Goal: Book appointment/travel/reservation

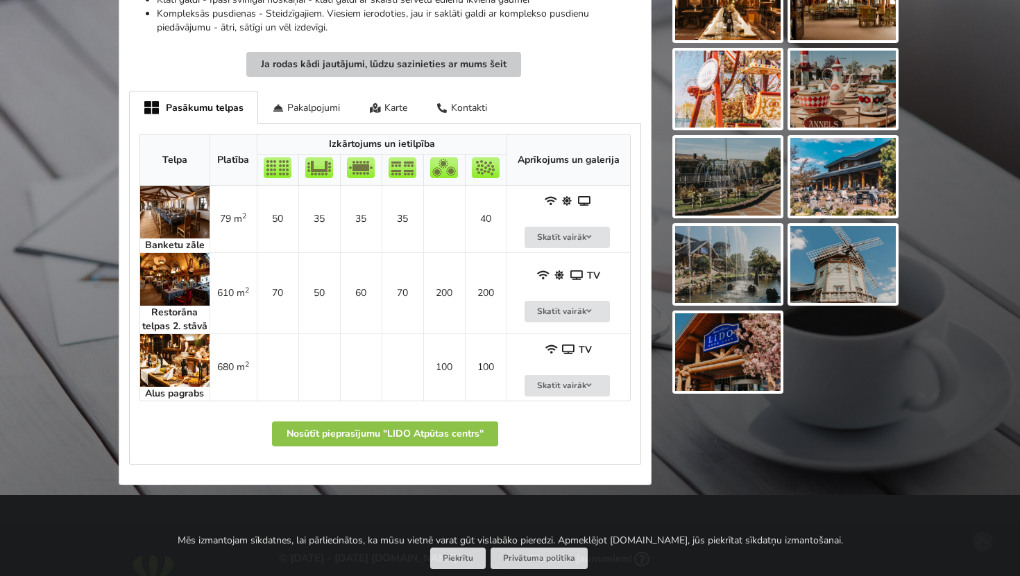
scroll to position [733, 0]
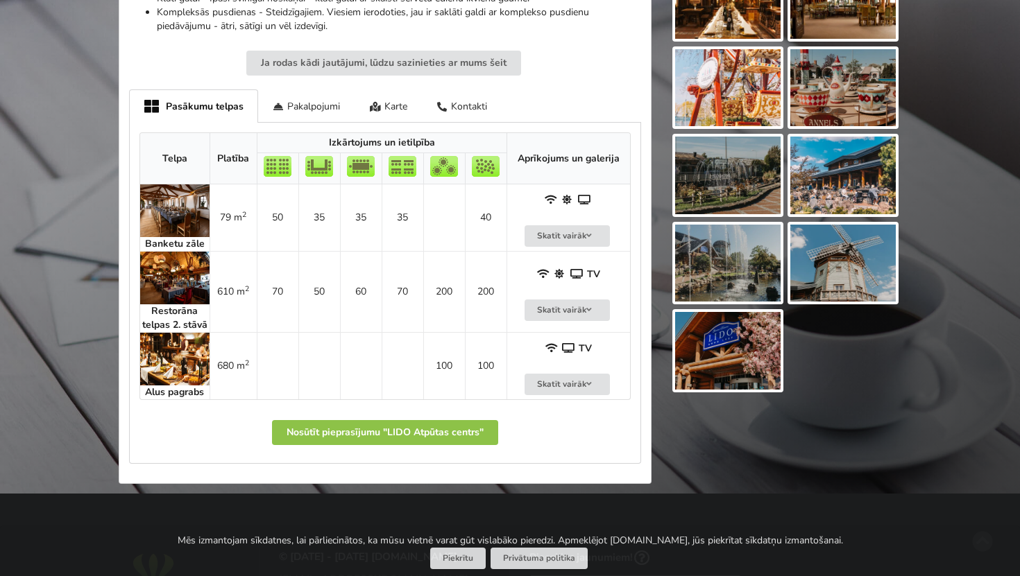
click at [172, 373] on img at bounding box center [174, 359] width 69 height 53
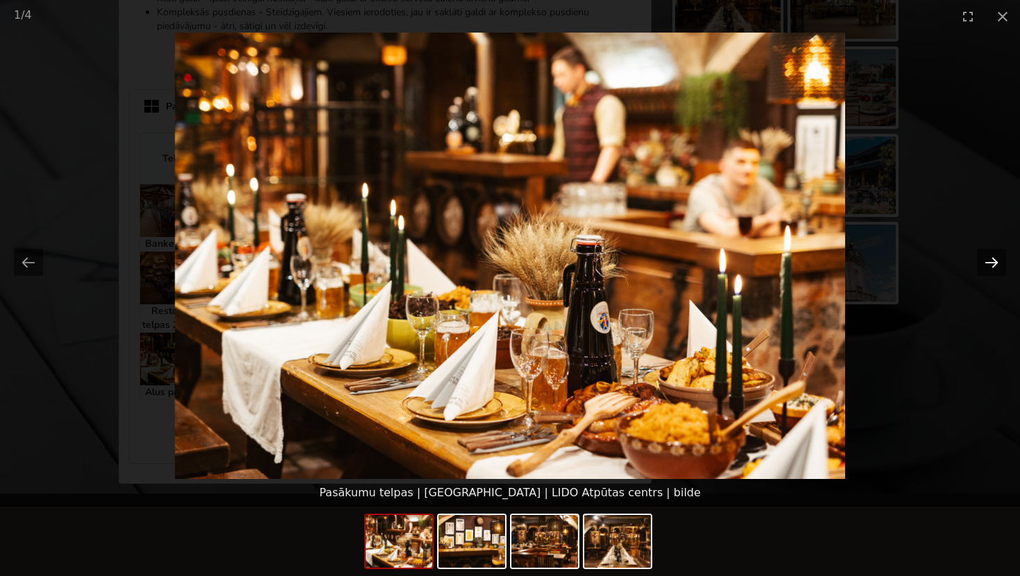
click at [996, 262] on button "Next slide" at bounding box center [991, 262] width 29 height 27
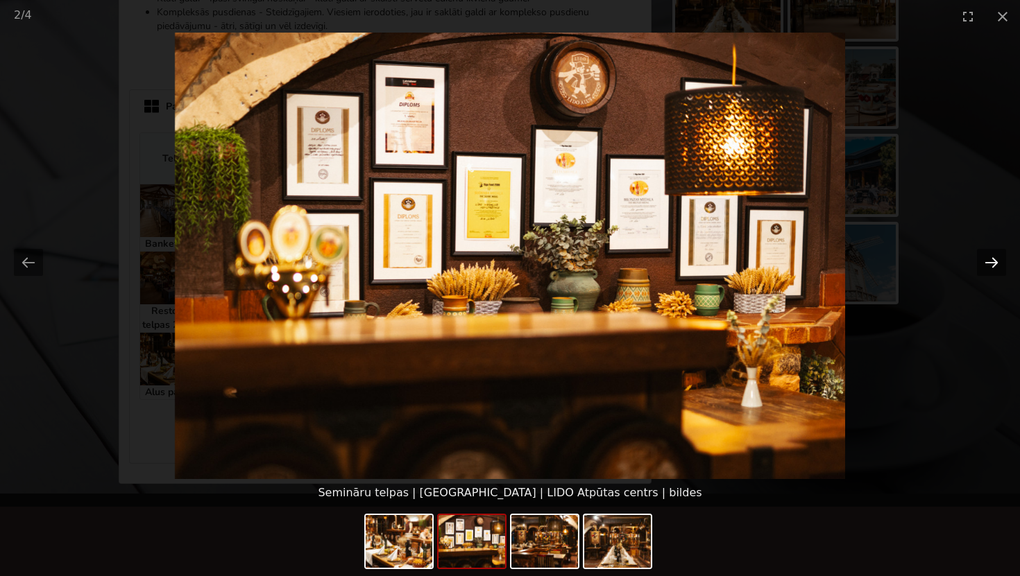
click at [996, 262] on button "Next slide" at bounding box center [991, 262] width 29 height 27
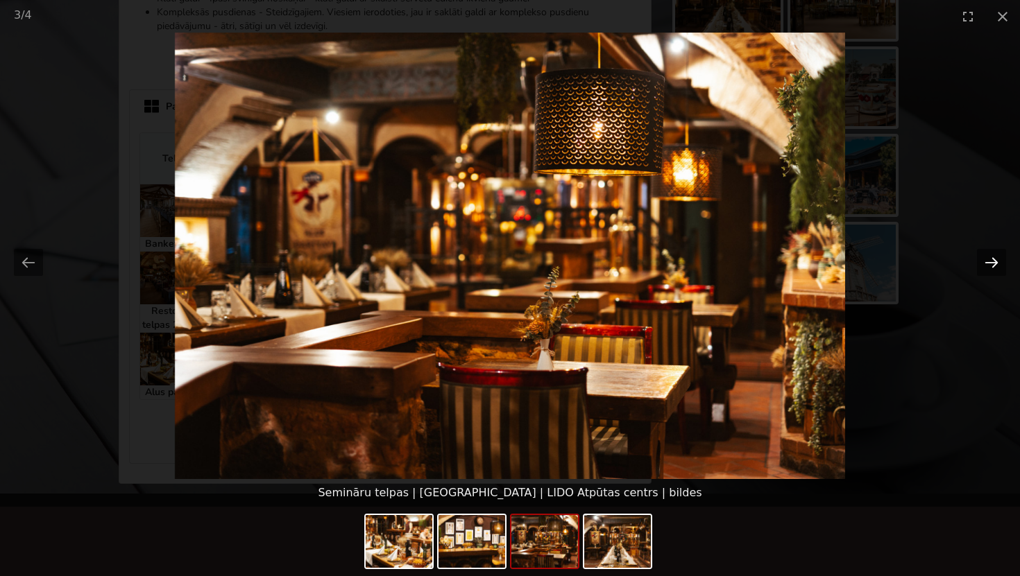
click at [999, 264] on button "Next slide" at bounding box center [991, 262] width 29 height 27
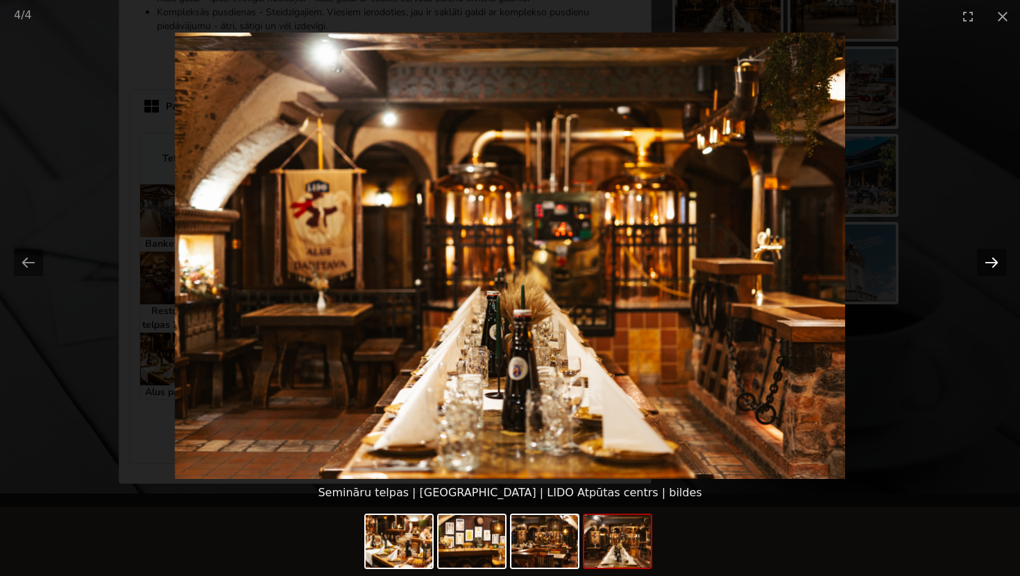
click at [999, 264] on button "Next slide" at bounding box center [991, 262] width 29 height 27
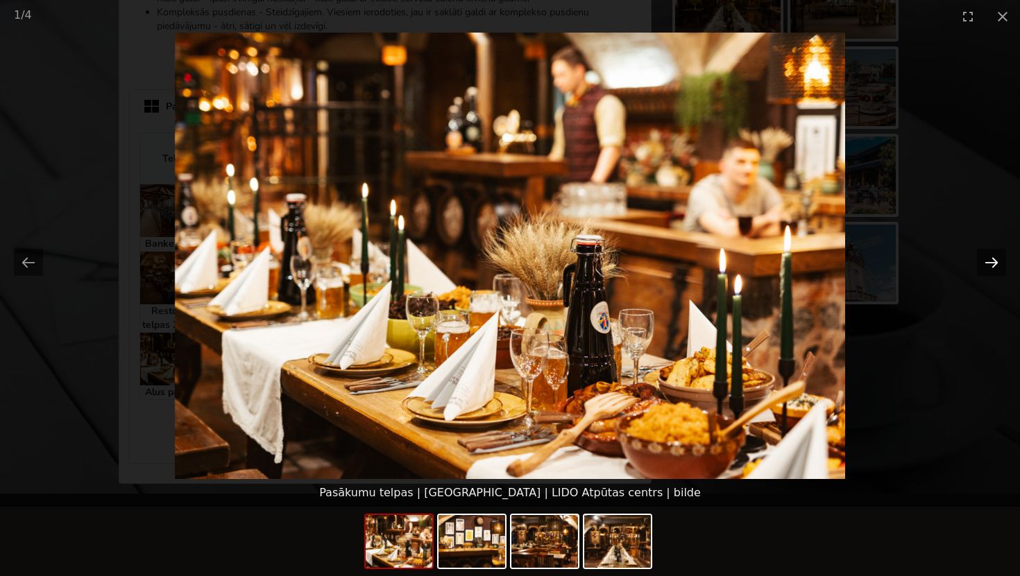
click at [999, 265] on button "Next slide" at bounding box center [991, 262] width 29 height 27
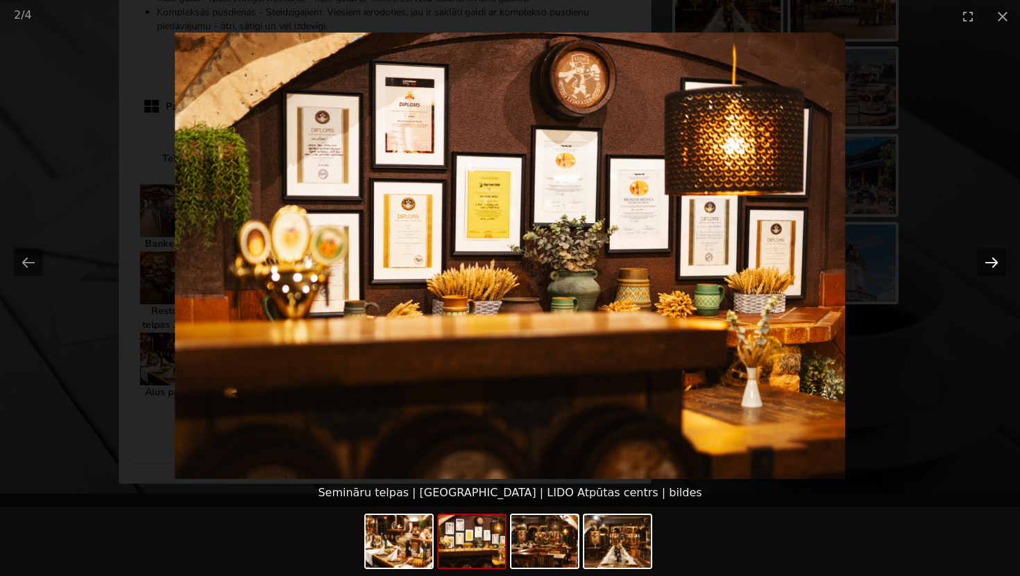
click at [999, 265] on button "Next slide" at bounding box center [991, 262] width 29 height 27
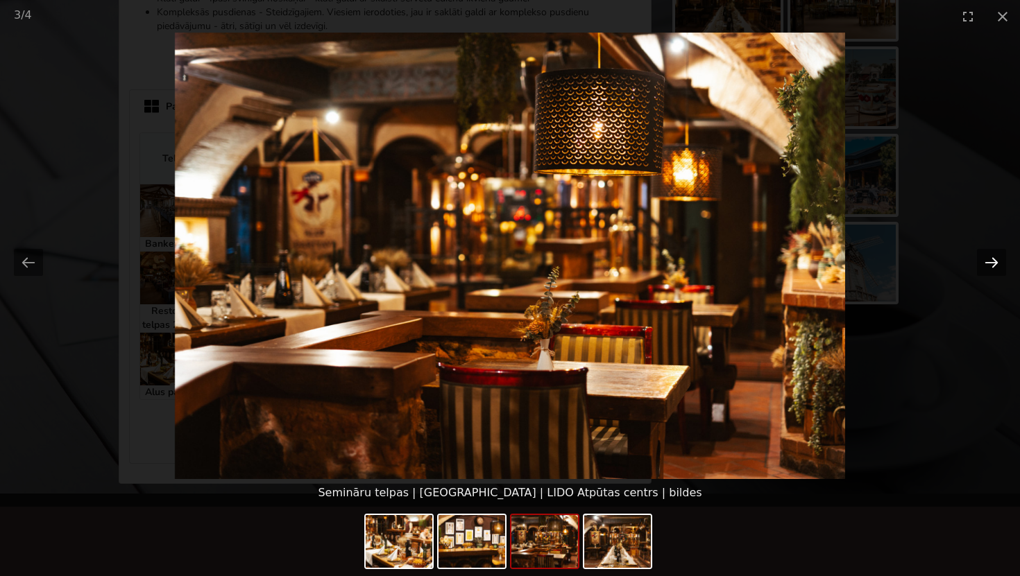
click at [999, 265] on button "Next slide" at bounding box center [991, 262] width 29 height 27
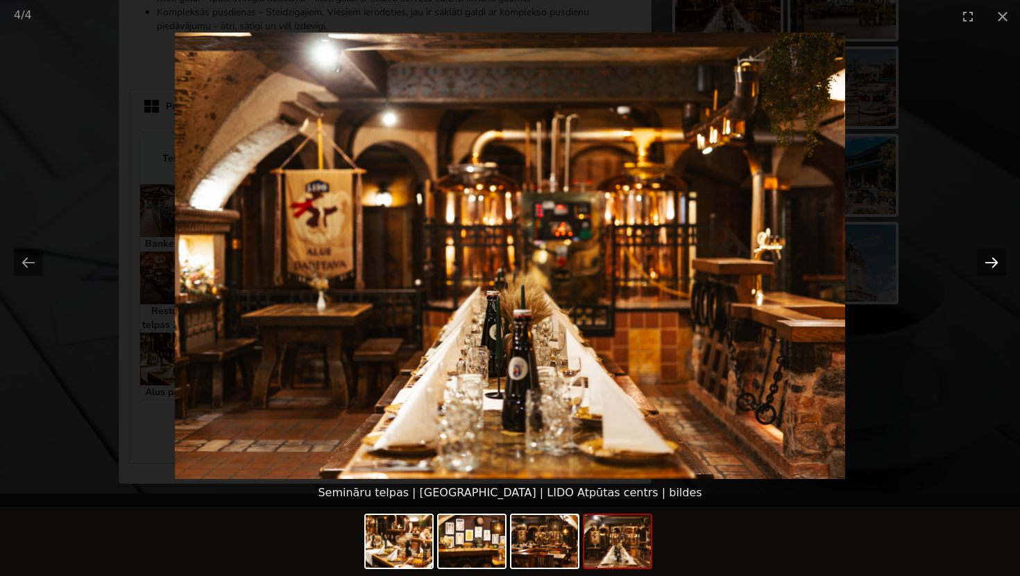
click at [984, 265] on button "Next slide" at bounding box center [991, 262] width 29 height 27
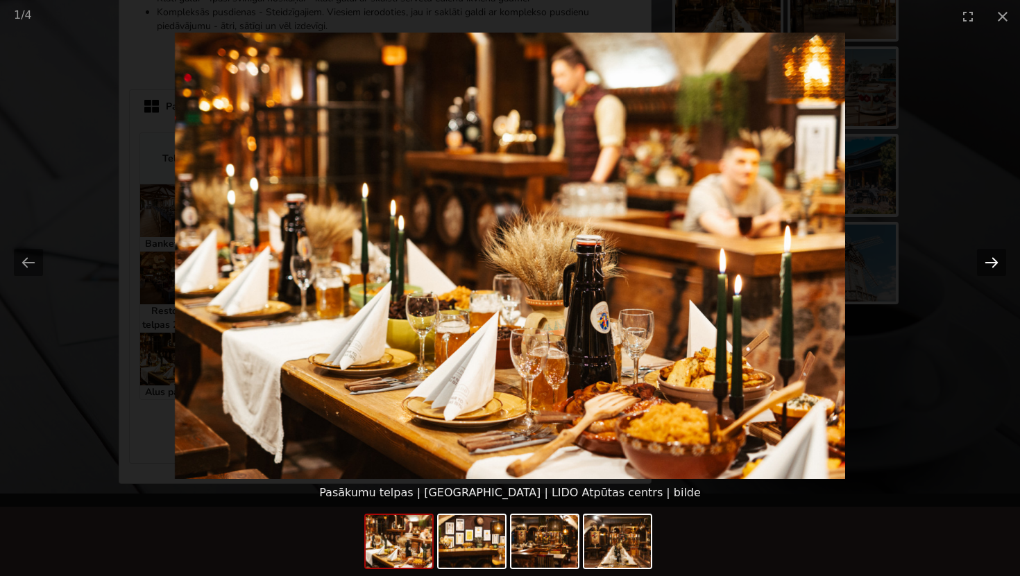
click at [984, 265] on button "Next slide" at bounding box center [991, 262] width 29 height 27
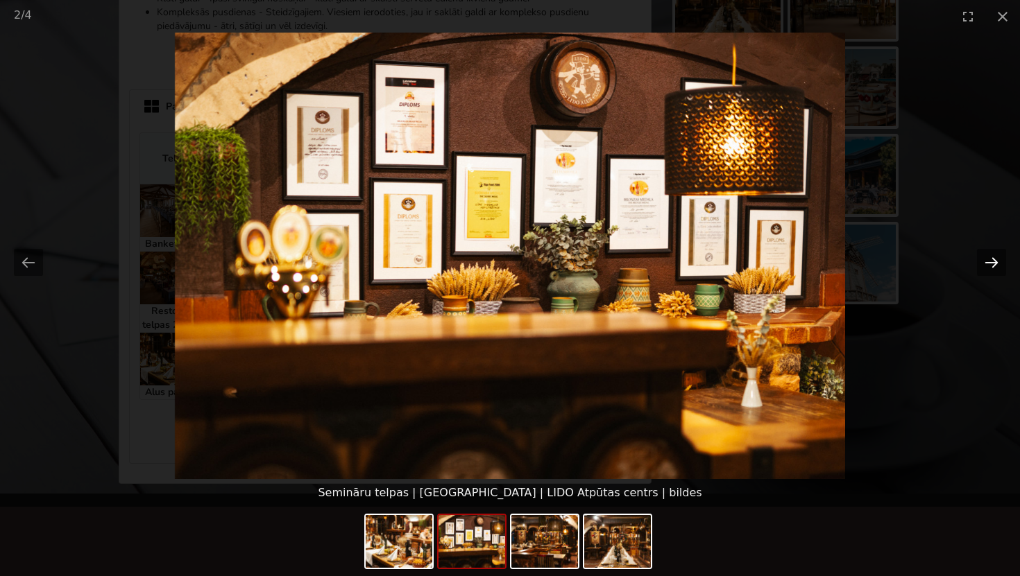
click at [984, 265] on button "Next slide" at bounding box center [991, 262] width 29 height 27
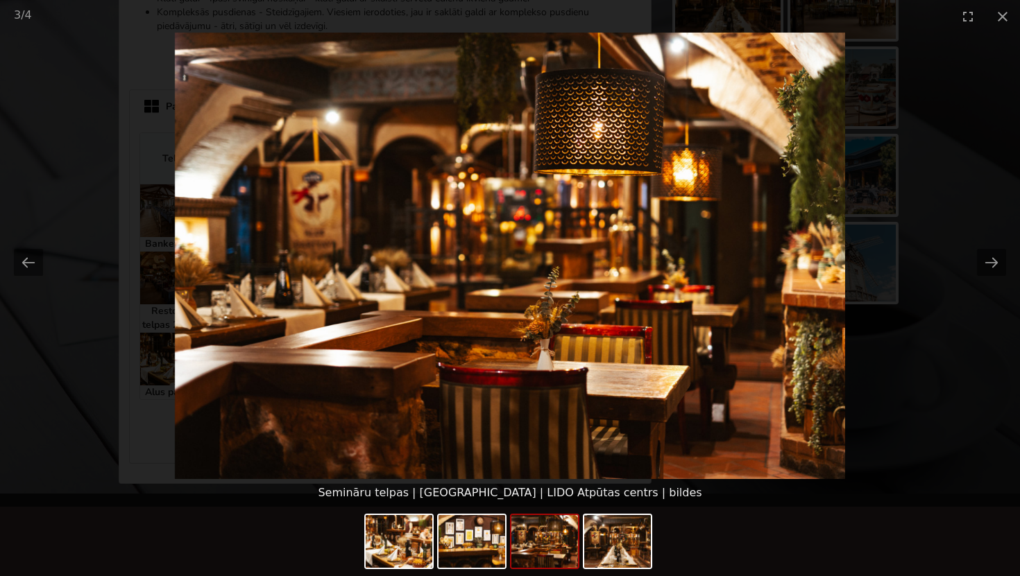
click at [923, 146] on picture at bounding box center [510, 256] width 1020 height 447
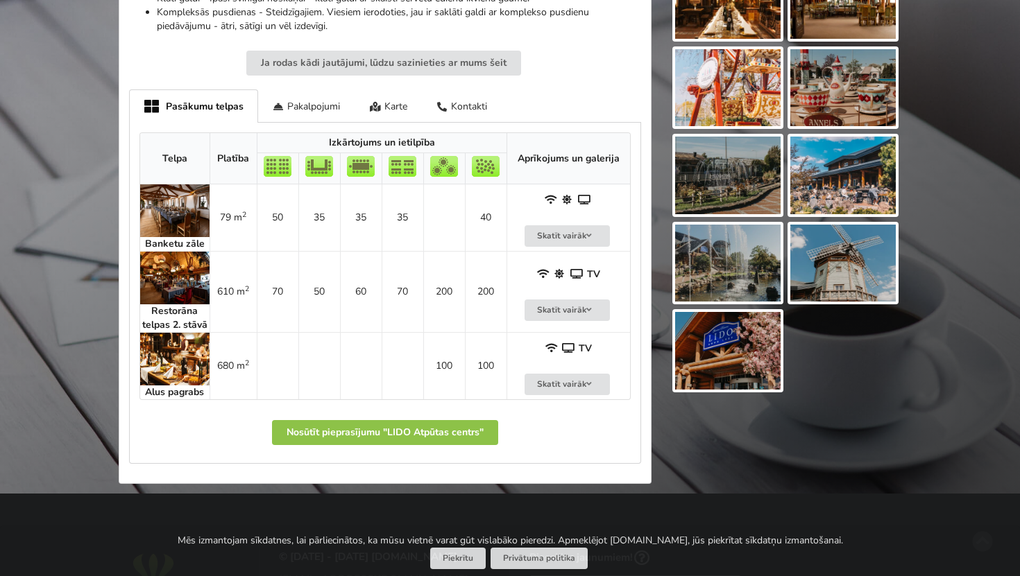
click at [166, 284] on img at bounding box center [174, 278] width 69 height 53
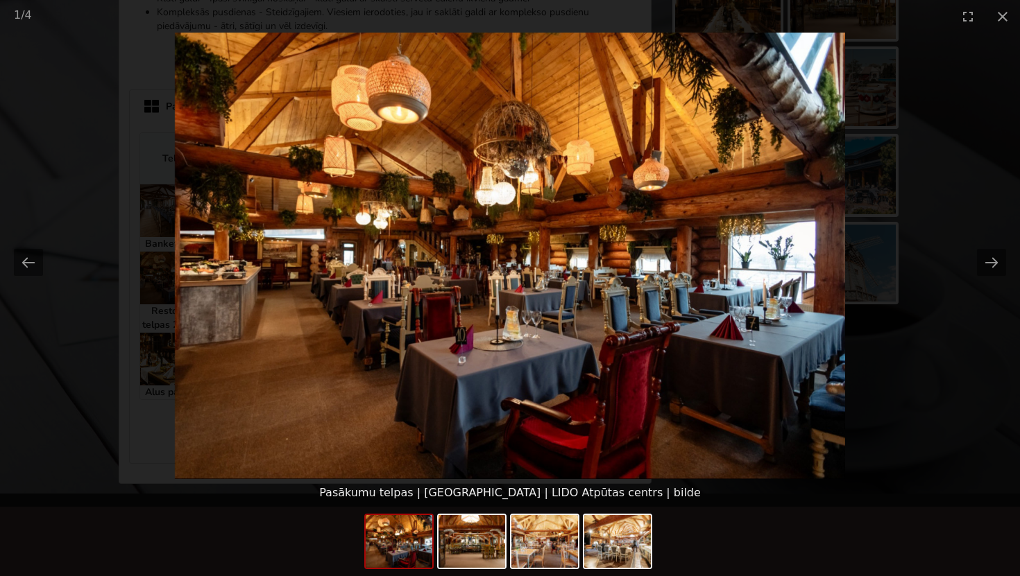
click at [812, 276] on picture at bounding box center [510, 256] width 1020 height 447
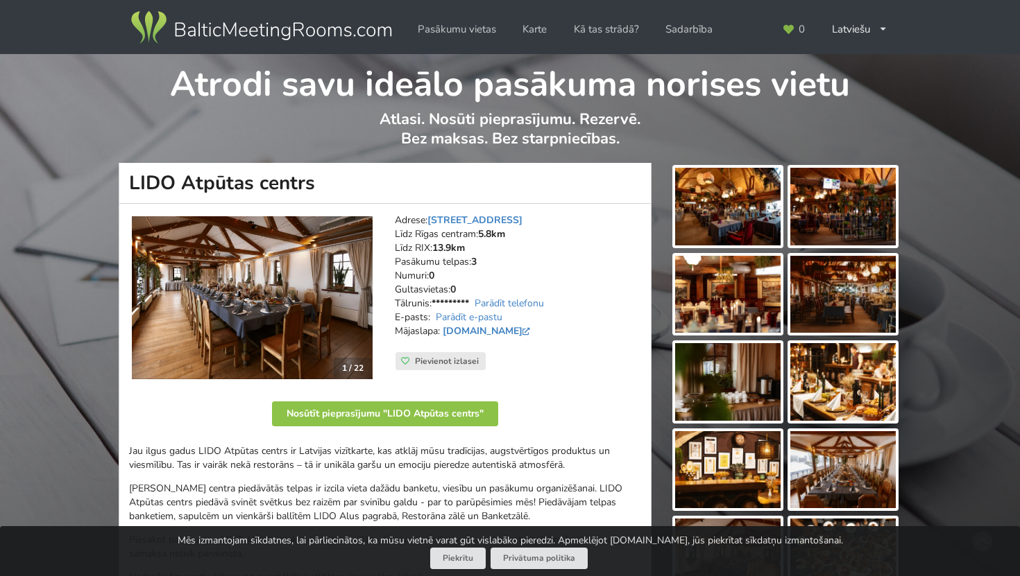
click at [230, 30] on img at bounding box center [261, 27] width 266 height 39
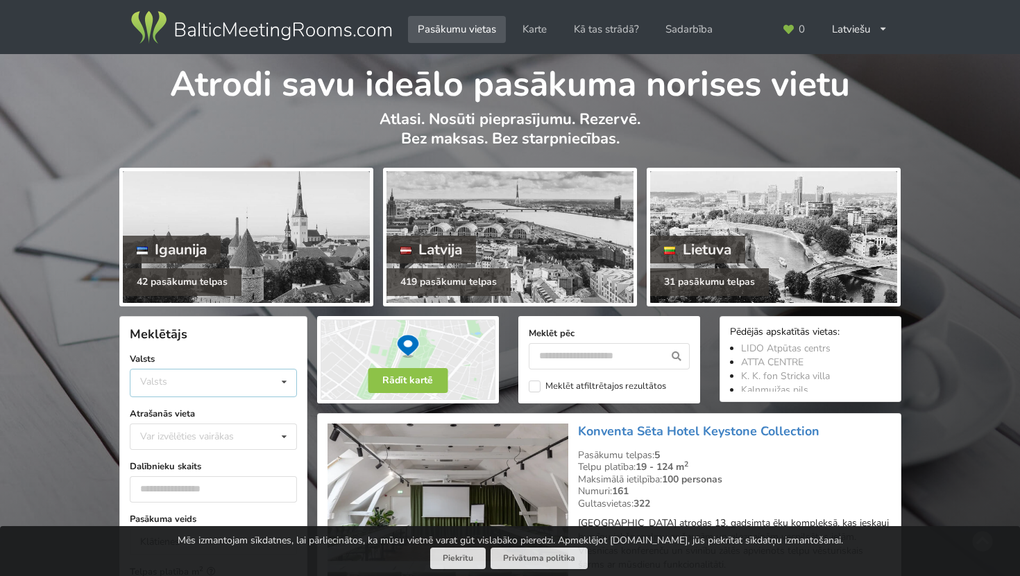
click at [187, 381] on div "Valsts Igaunija Latvija Lietuva" at bounding box center [213, 383] width 167 height 28
click at [189, 434] on div "Latvija" at bounding box center [213, 435] width 166 height 26
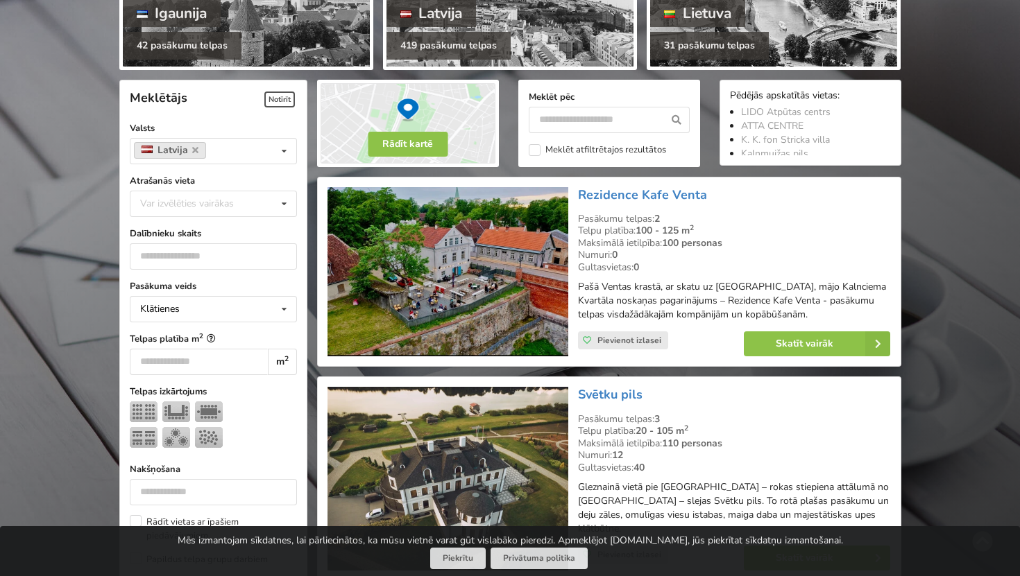
scroll to position [311, 0]
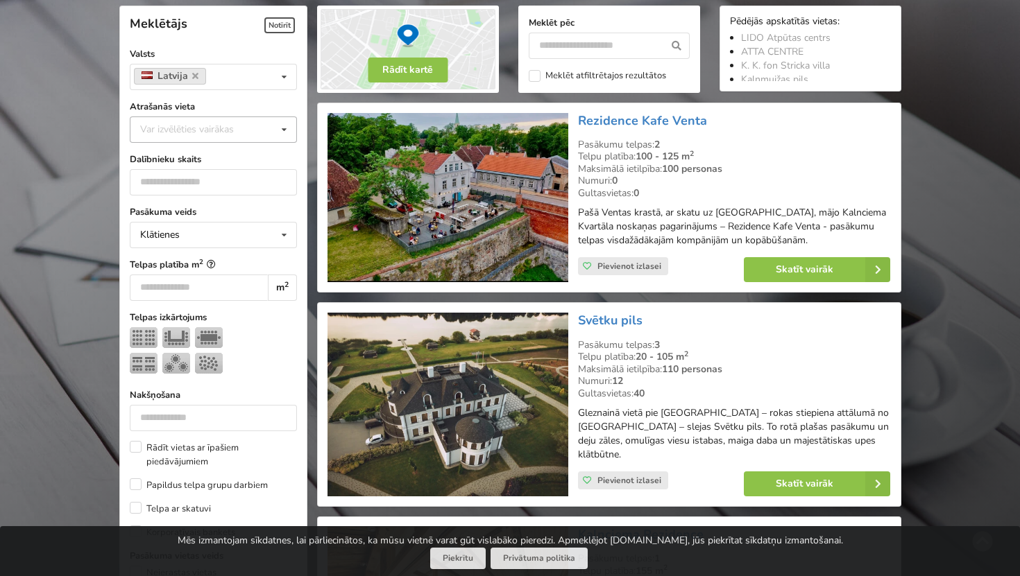
click at [207, 137] on div "Var izvēlēties vairākas Pārdaugava Teika Apšuciems Jūrkalne Mārupes novads Rīga…" at bounding box center [213, 130] width 167 height 26
type input "*"
click at [178, 159] on div "Rīga" at bounding box center [213, 155] width 166 height 26
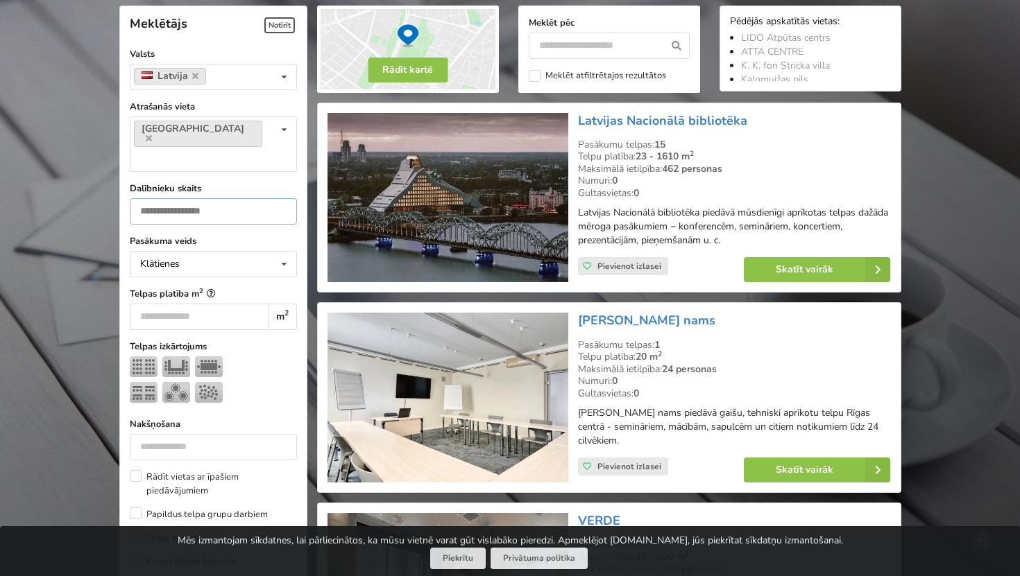
click at [182, 198] on input "number" at bounding box center [213, 211] width 167 height 26
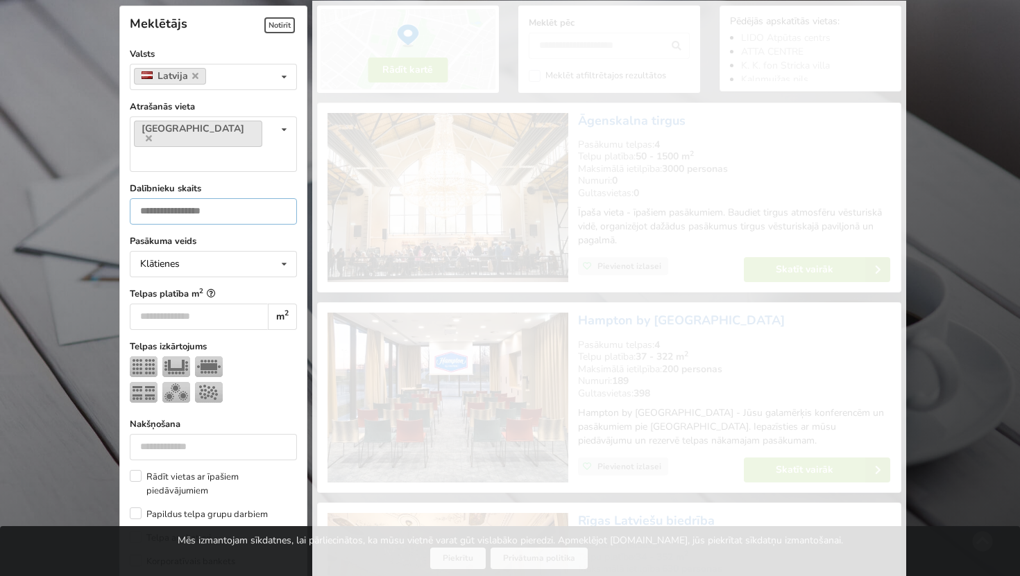
type input "*"
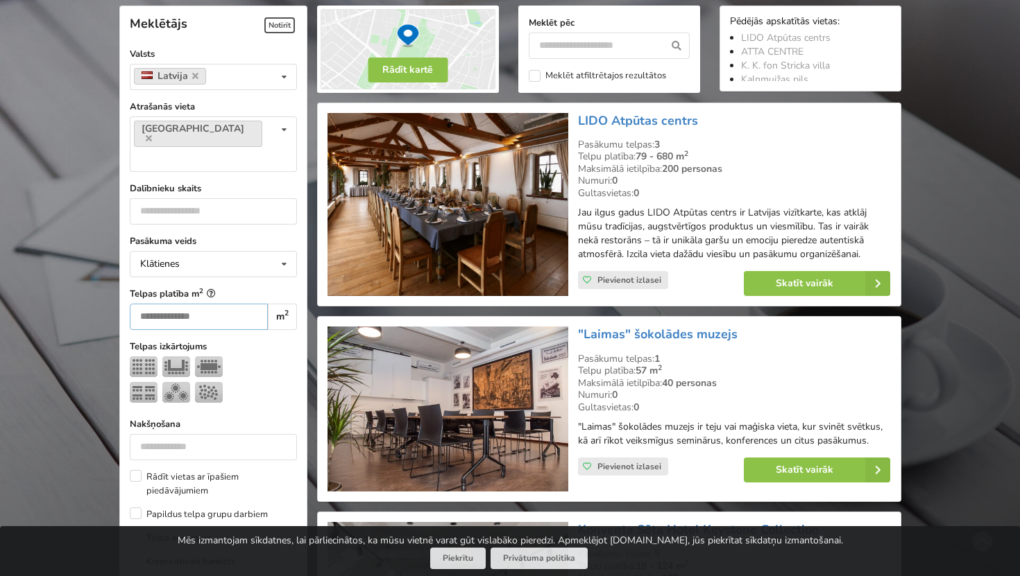
click at [226, 304] on input "number" at bounding box center [199, 317] width 139 height 26
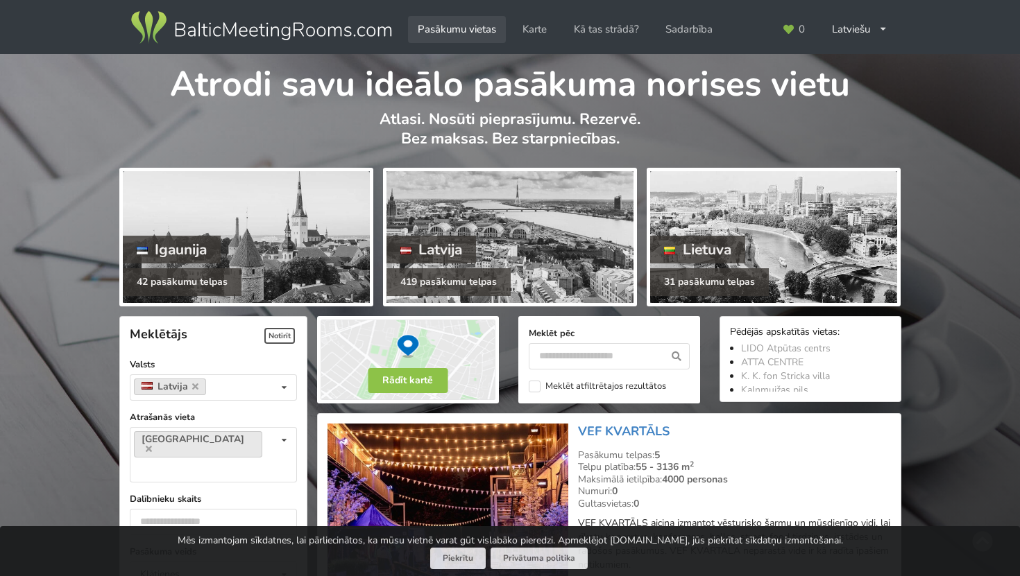
type input "***"
